Goal: Navigation & Orientation: Find specific page/section

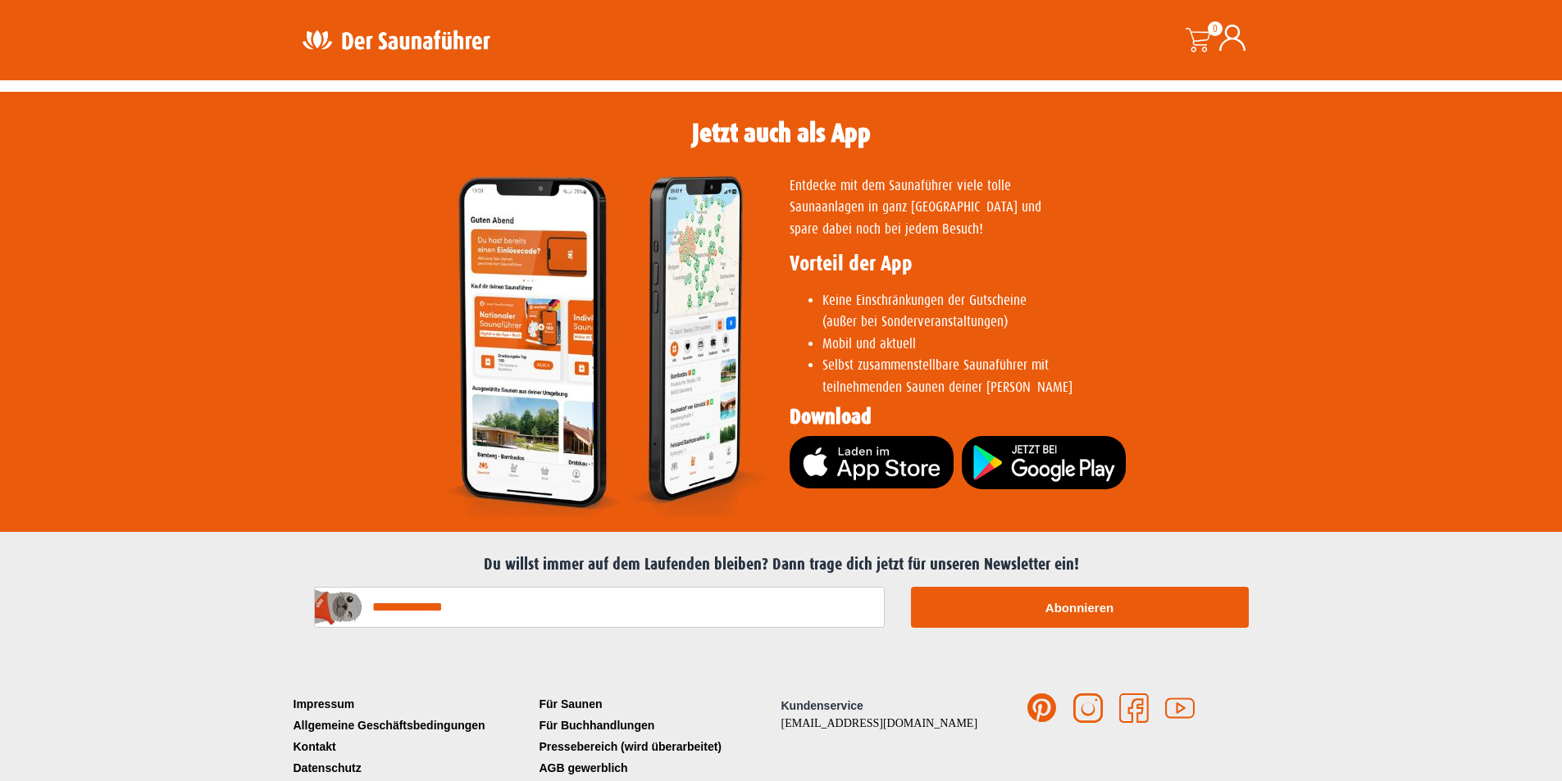
scroll to position [3259, 0]
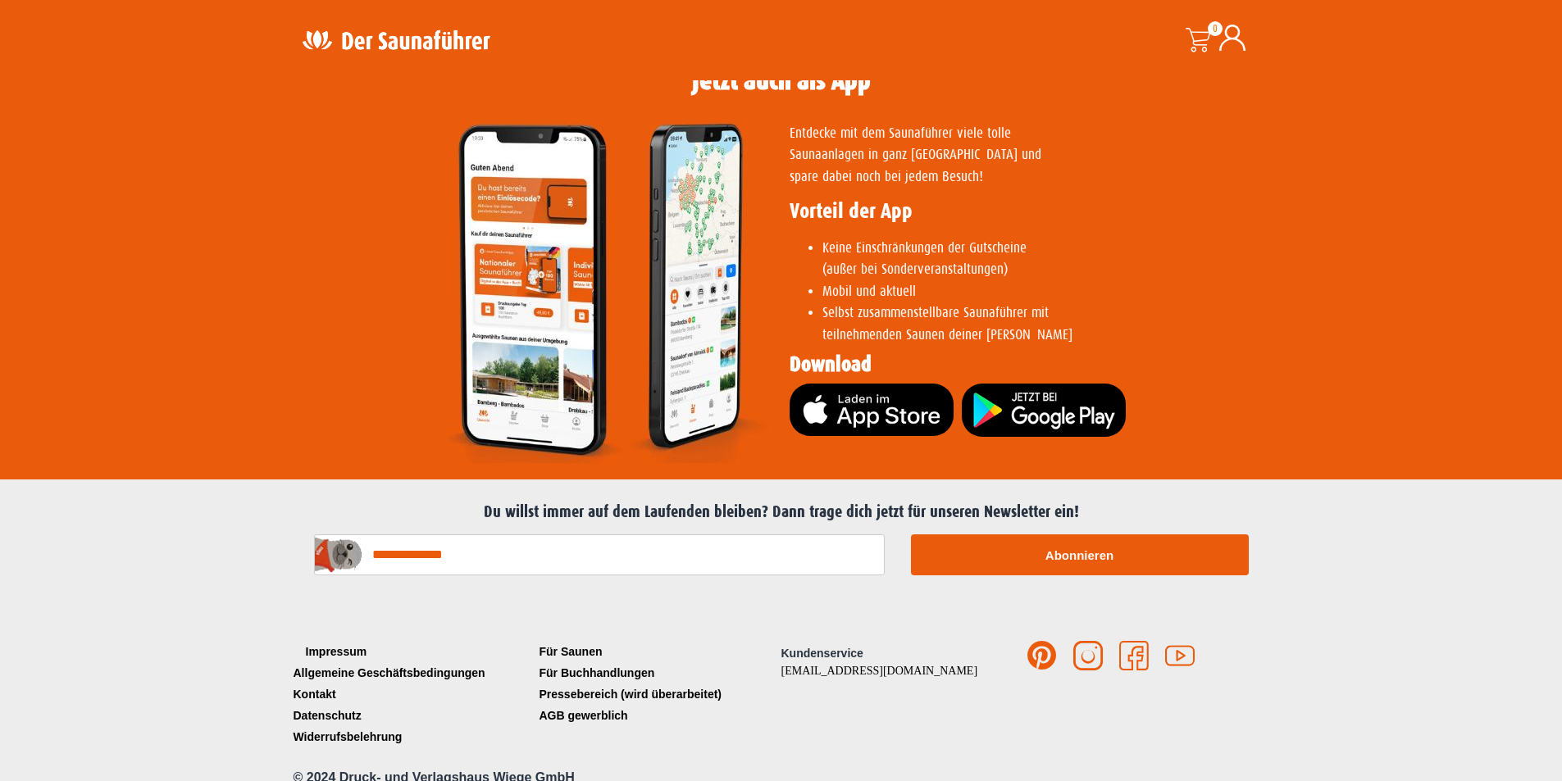
click at [330, 641] on link "Impressum" at bounding box center [412, 651] width 246 height 21
